Goal: Information Seeking & Learning: Learn about a topic

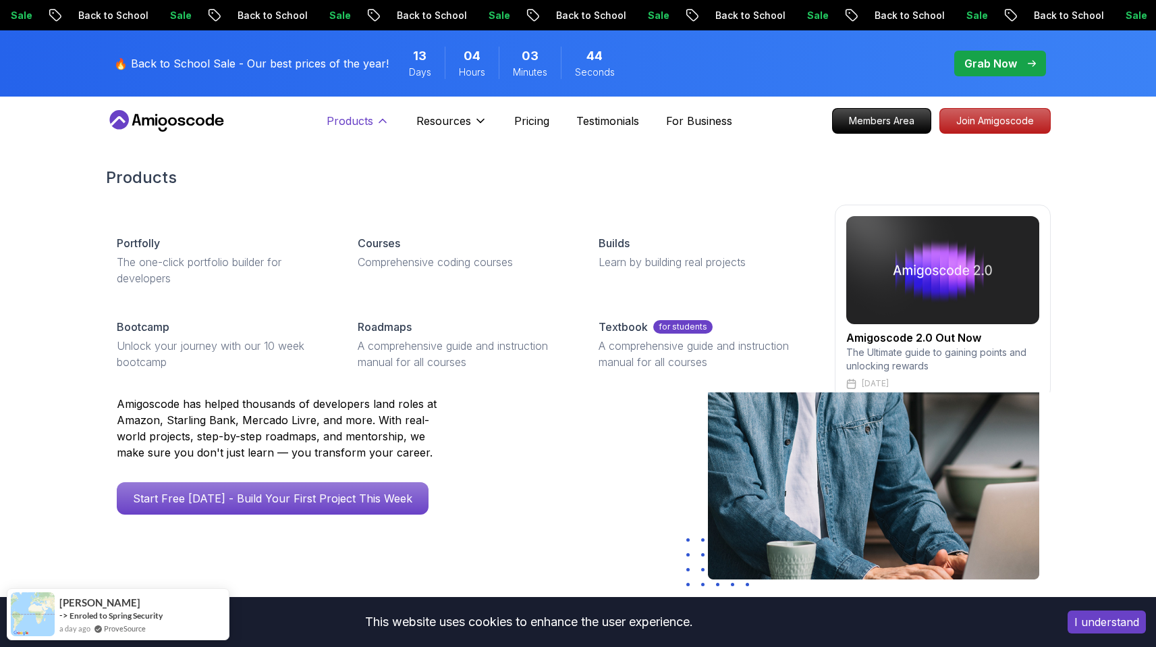
click at [371, 119] on p "Products" at bounding box center [350, 121] width 47 height 16
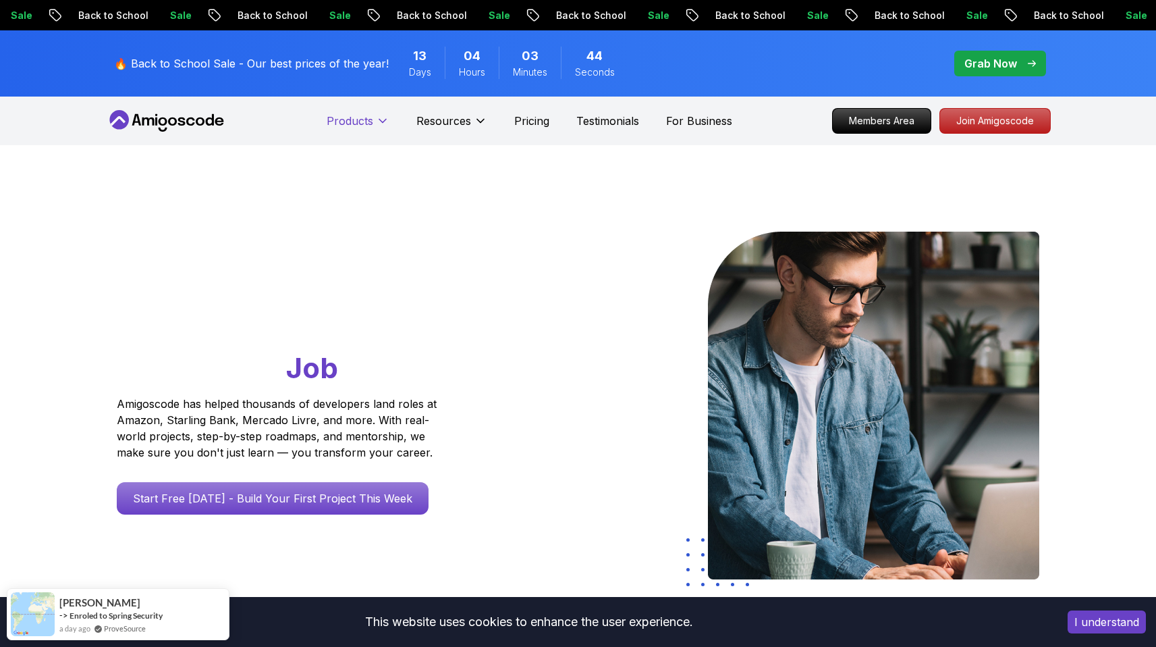
click at [371, 119] on p "Products" at bounding box center [350, 121] width 47 height 16
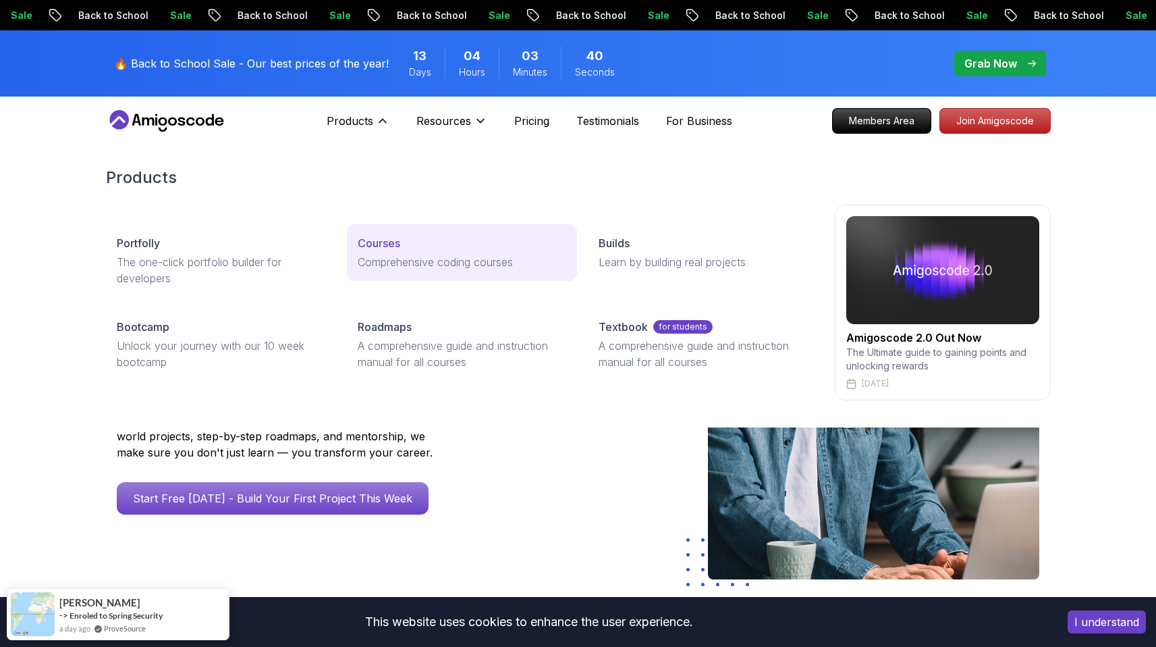
click at [433, 259] on p "Comprehensive coding courses" at bounding box center [462, 262] width 209 height 16
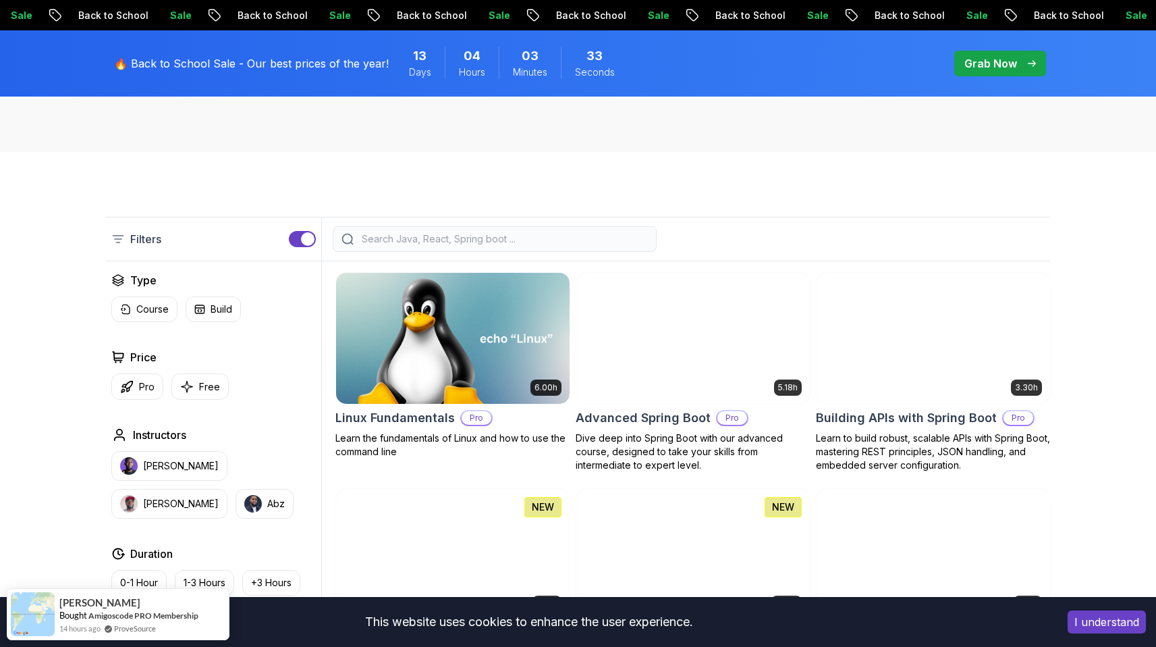
scroll to position [91, 0]
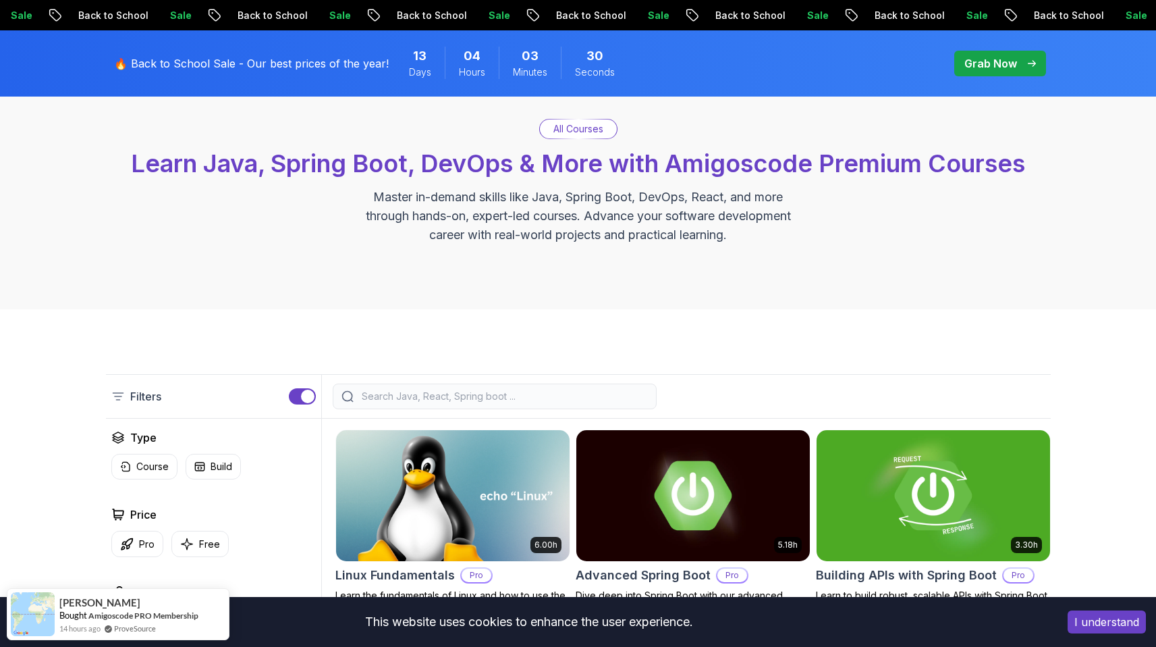
scroll to position [0, 0]
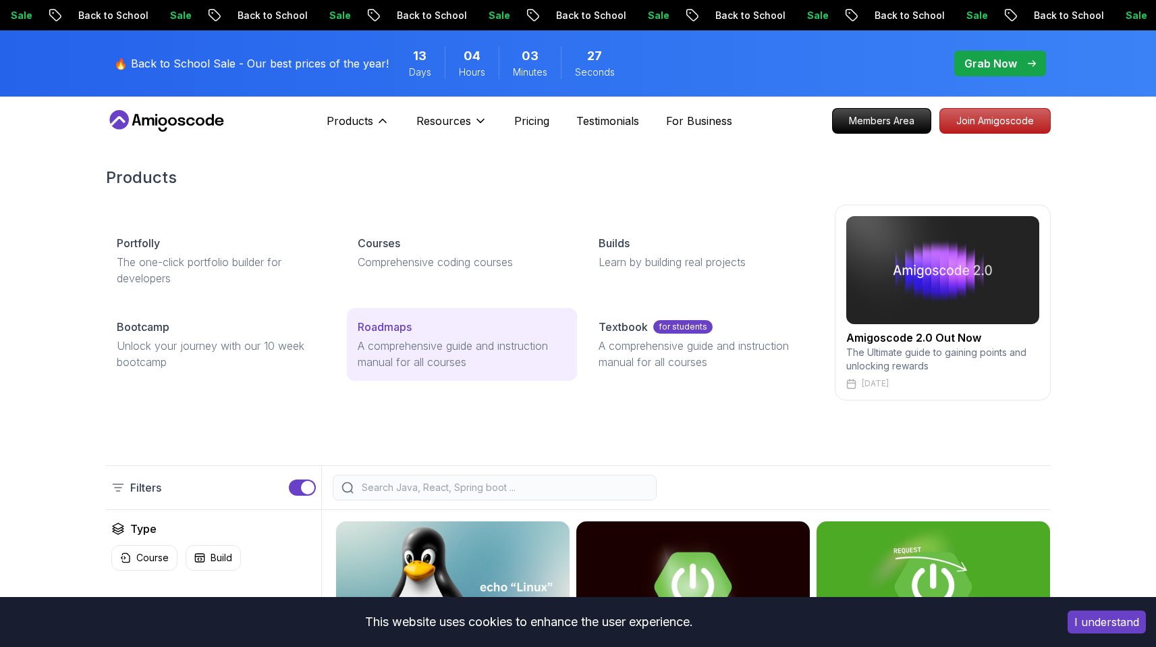
click at [403, 323] on p "Roadmaps" at bounding box center [385, 327] width 54 height 16
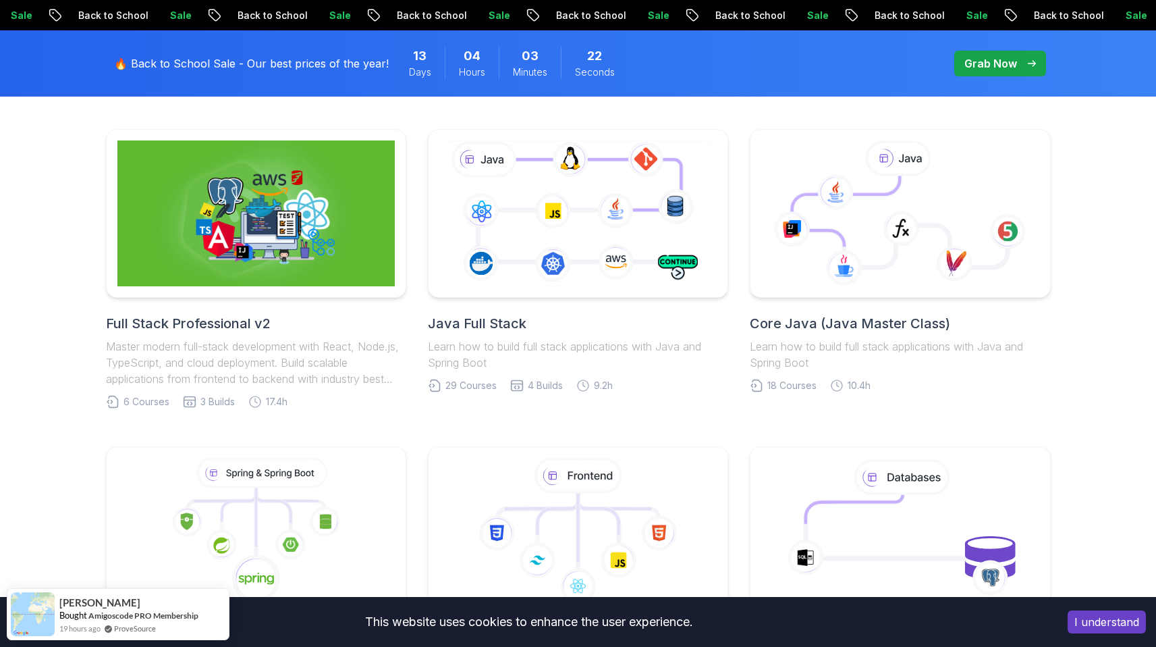
scroll to position [246, 0]
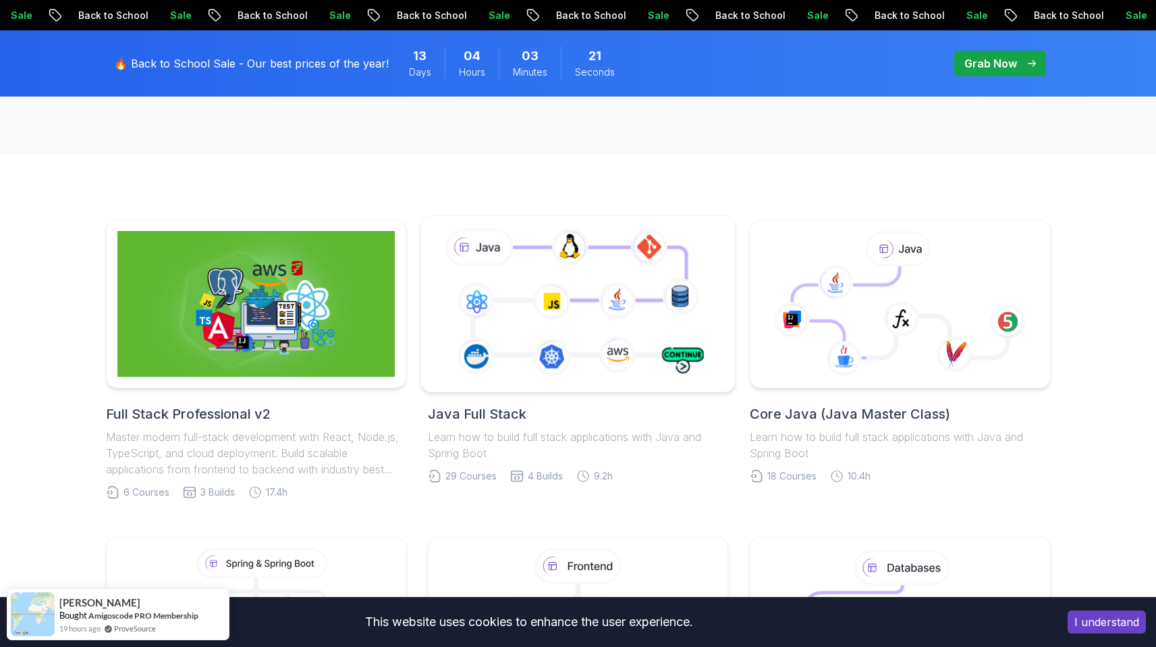
click at [516, 330] on icon at bounding box center [577, 303] width 285 height 159
